Goal: Find specific fact

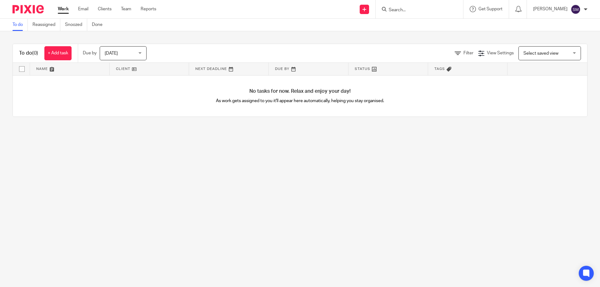
click at [410, 13] on div at bounding box center [419, 9] width 87 height 18
click at [410, 10] on input "Search" at bounding box center [416, 10] width 56 height 6
type input "lagr"
click at [417, 22] on link at bounding box center [425, 24] width 77 height 9
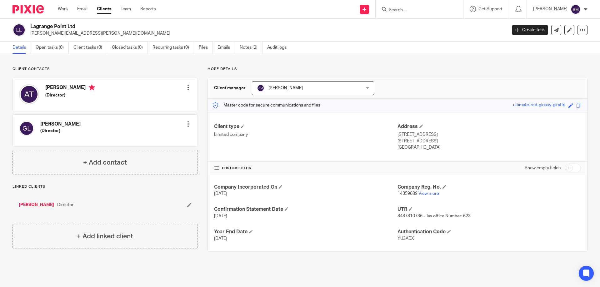
click at [408, 193] on span "14359689" at bounding box center [407, 194] width 20 height 4
copy p "14359689"
